Goal: Book appointment/travel/reservation

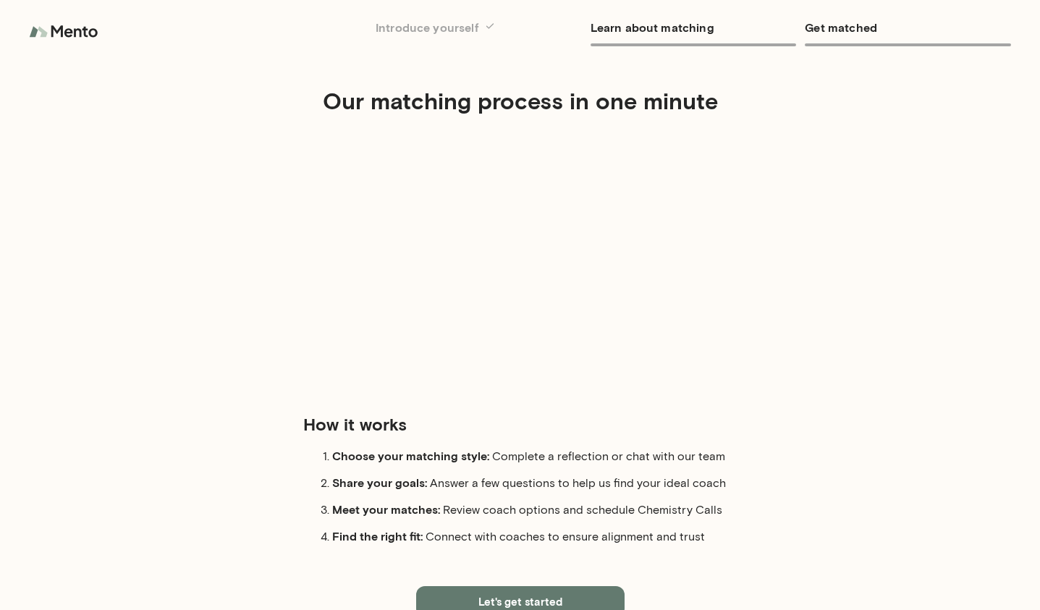
scroll to position [42, 0]
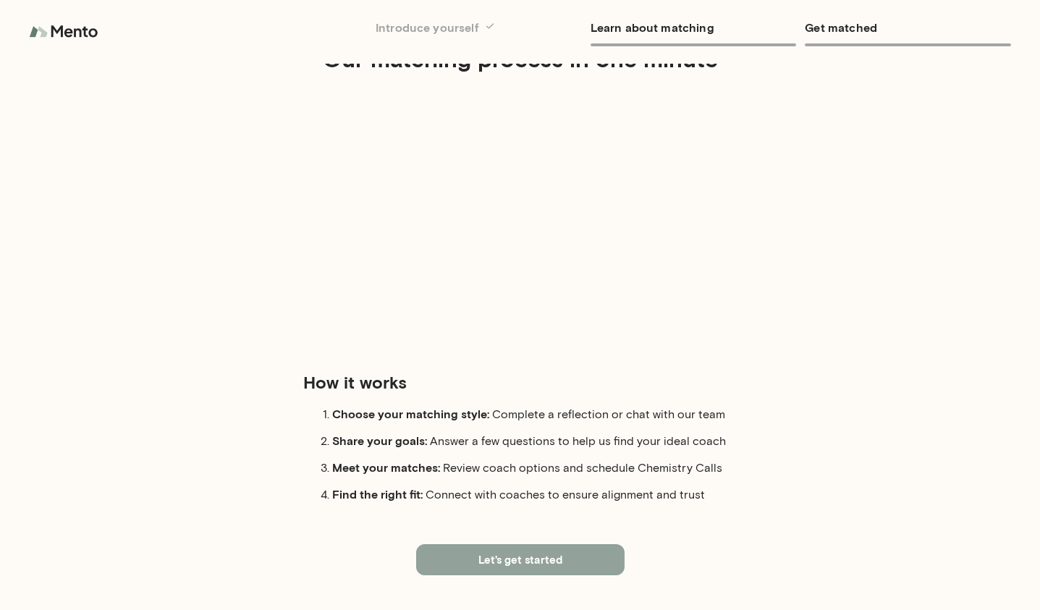
click at [527, 554] on button "Let's get started" at bounding box center [520, 559] width 208 height 30
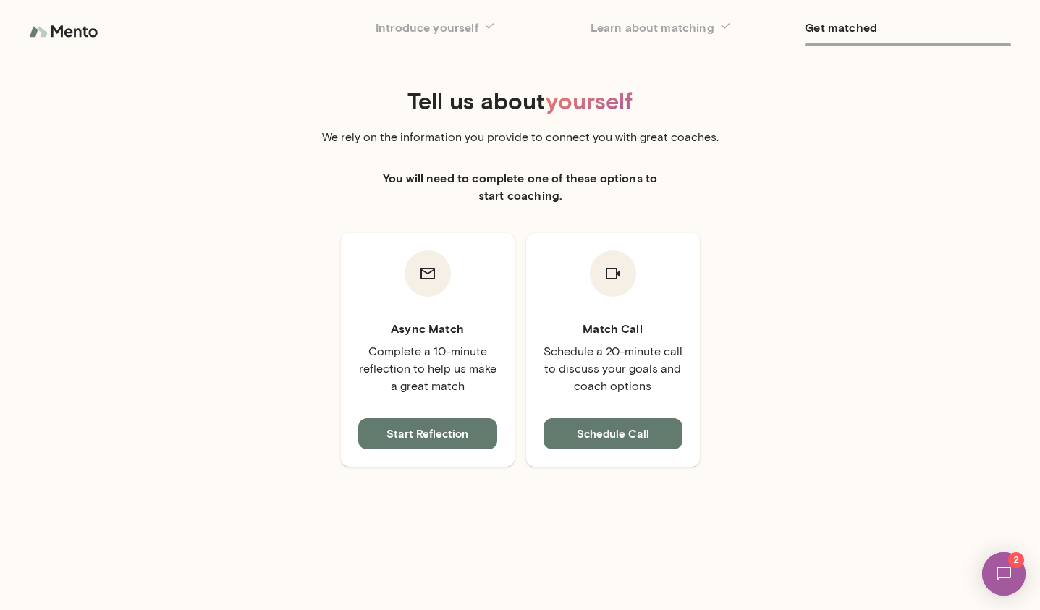
click at [60, 29] on img at bounding box center [65, 31] width 72 height 29
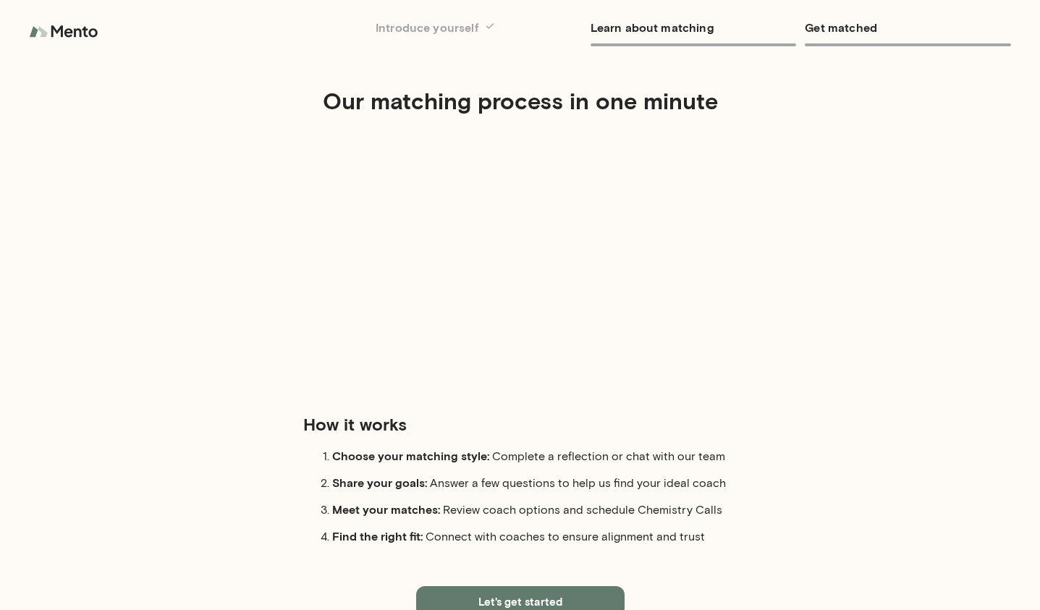
scroll to position [42, 0]
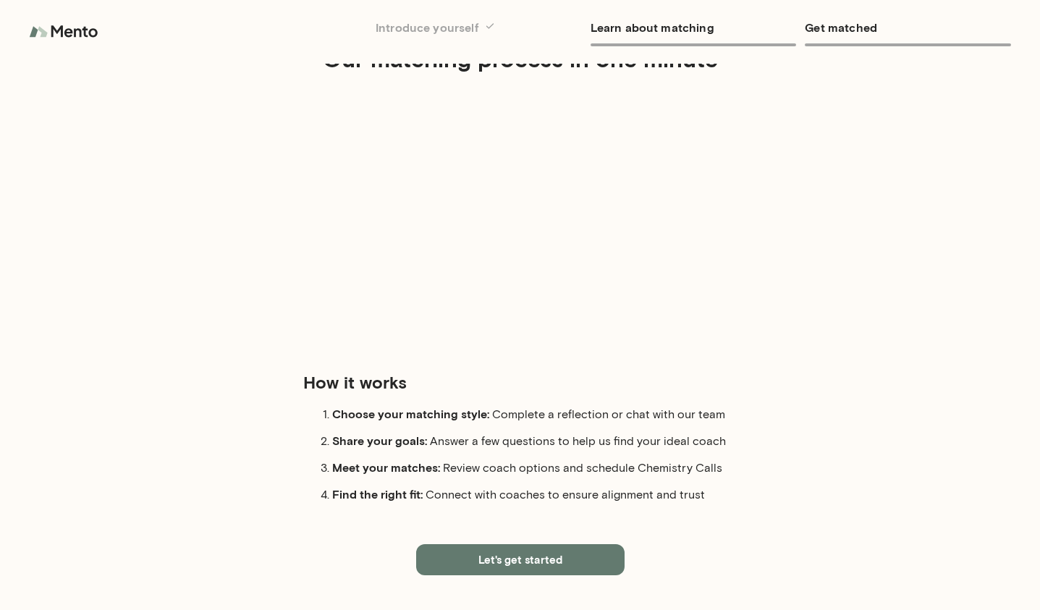
click at [481, 554] on button "Let's get started" at bounding box center [520, 559] width 208 height 30
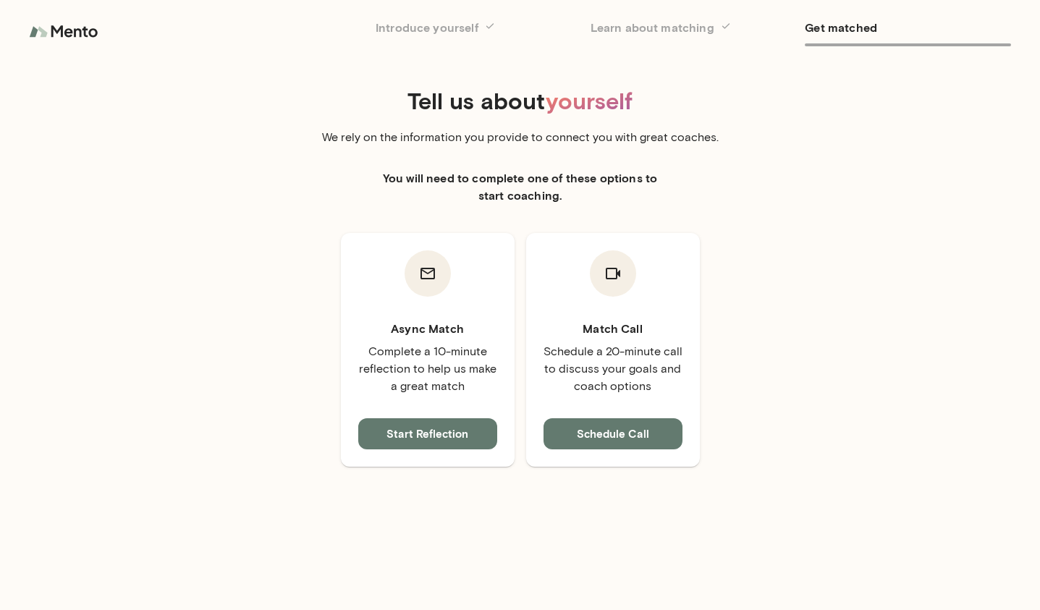
click at [570, 434] on button "Schedule Call" at bounding box center [613, 433] width 139 height 30
click at [577, 434] on button "Schedule Call" at bounding box center [613, 433] width 139 height 30
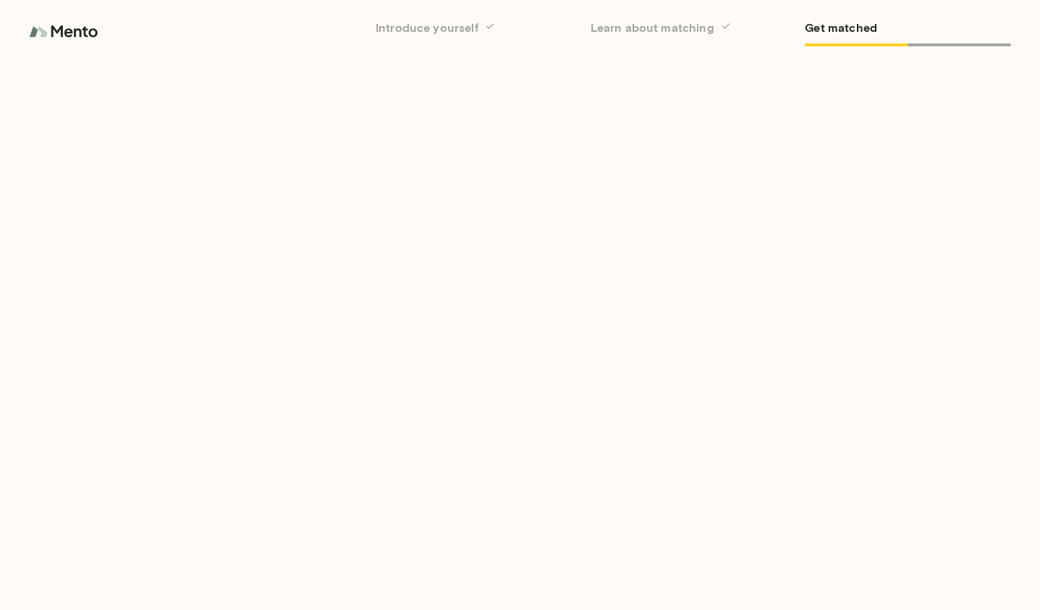
click at [62, 30] on img at bounding box center [65, 31] width 72 height 29
click at [69, 30] on img at bounding box center [65, 31] width 72 height 29
click at [59, 28] on img at bounding box center [65, 31] width 72 height 29
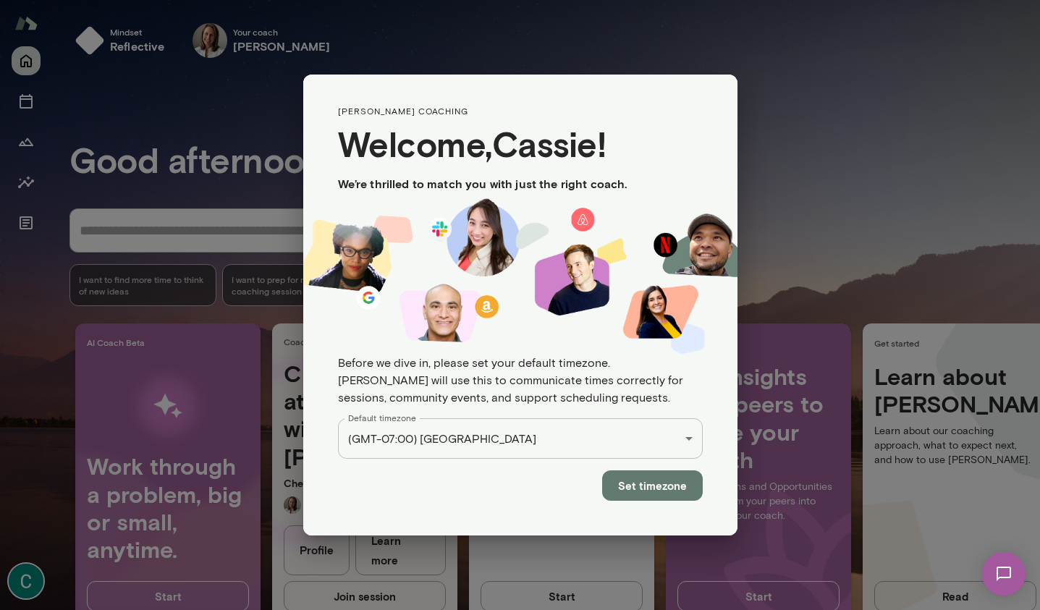
click at [822, 137] on div "**********" at bounding box center [520, 305] width 1040 height 610
click at [625, 206] on img at bounding box center [520, 276] width 434 height 157
click at [640, 481] on button "Set timezone" at bounding box center [652, 485] width 101 height 30
click at [643, 491] on button "Set timezone" at bounding box center [652, 485] width 101 height 30
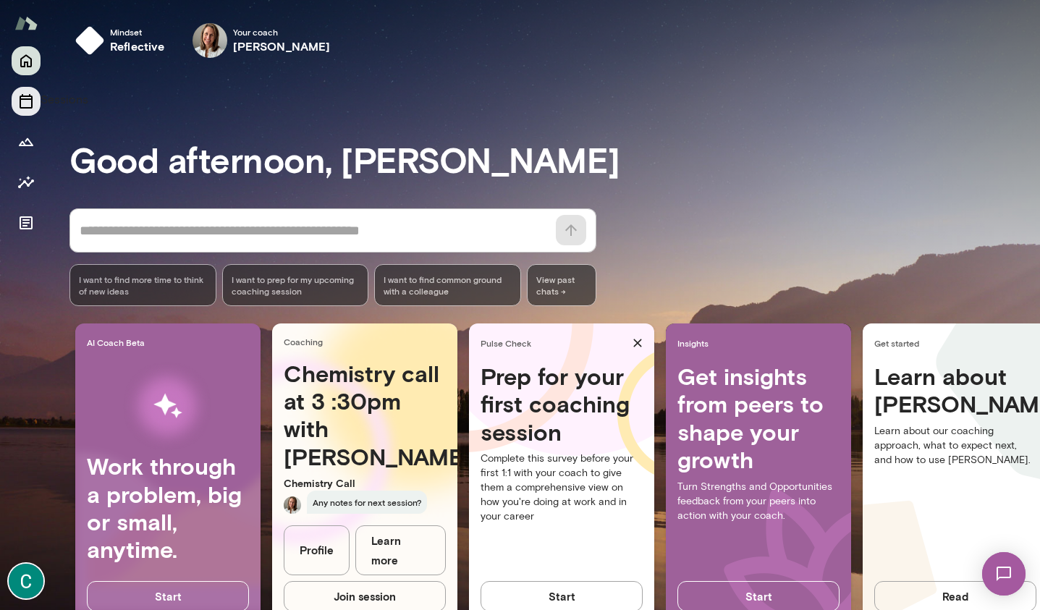
click at [25, 96] on icon "Sessions" at bounding box center [26, 101] width 13 height 14
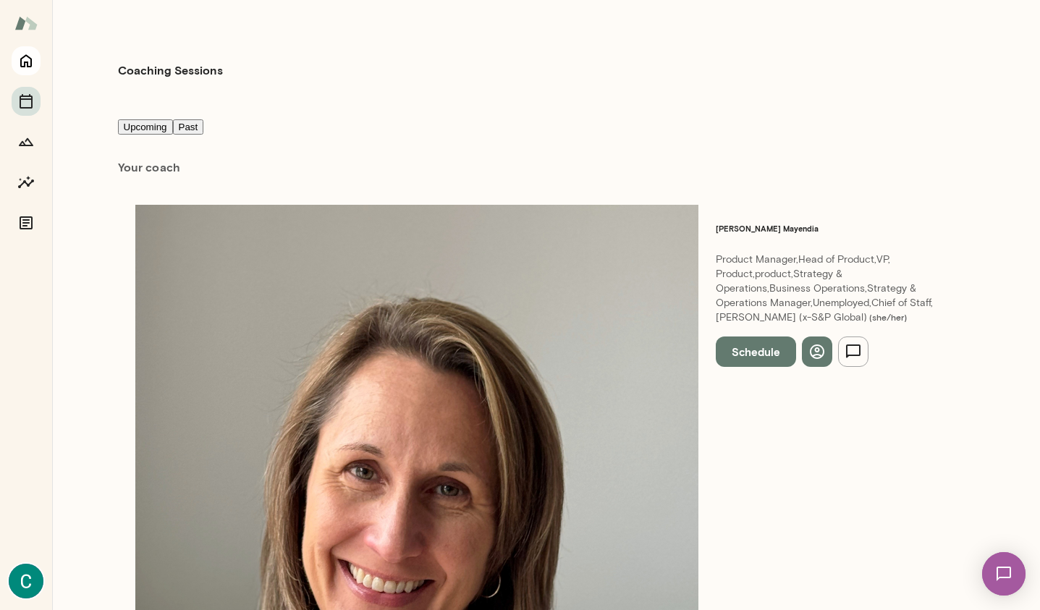
click at [18, 58] on icon "Home" at bounding box center [25, 60] width 17 height 17
